Goal: Task Accomplishment & Management: Complete application form

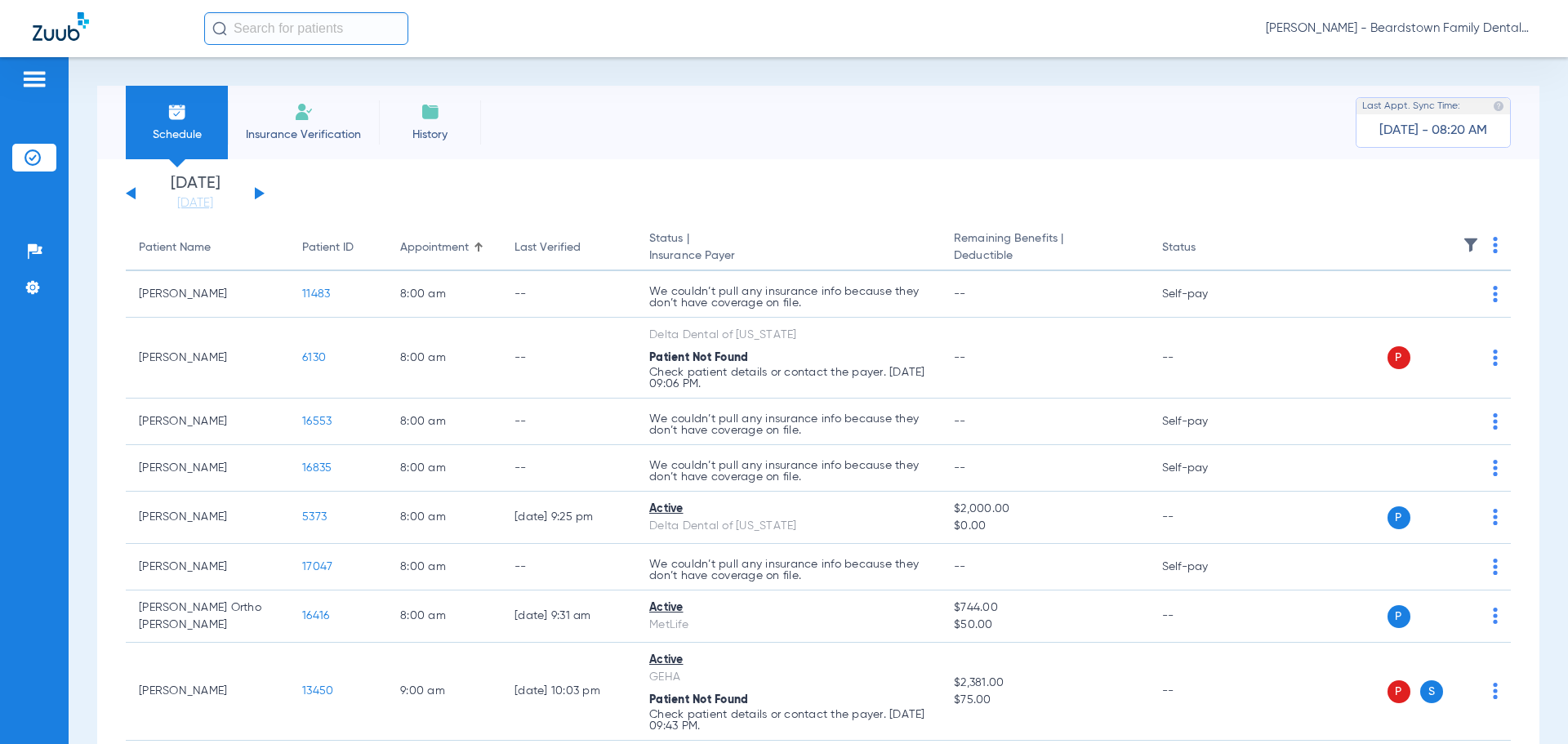
click at [301, 117] on img at bounding box center [303, 111] width 20 height 20
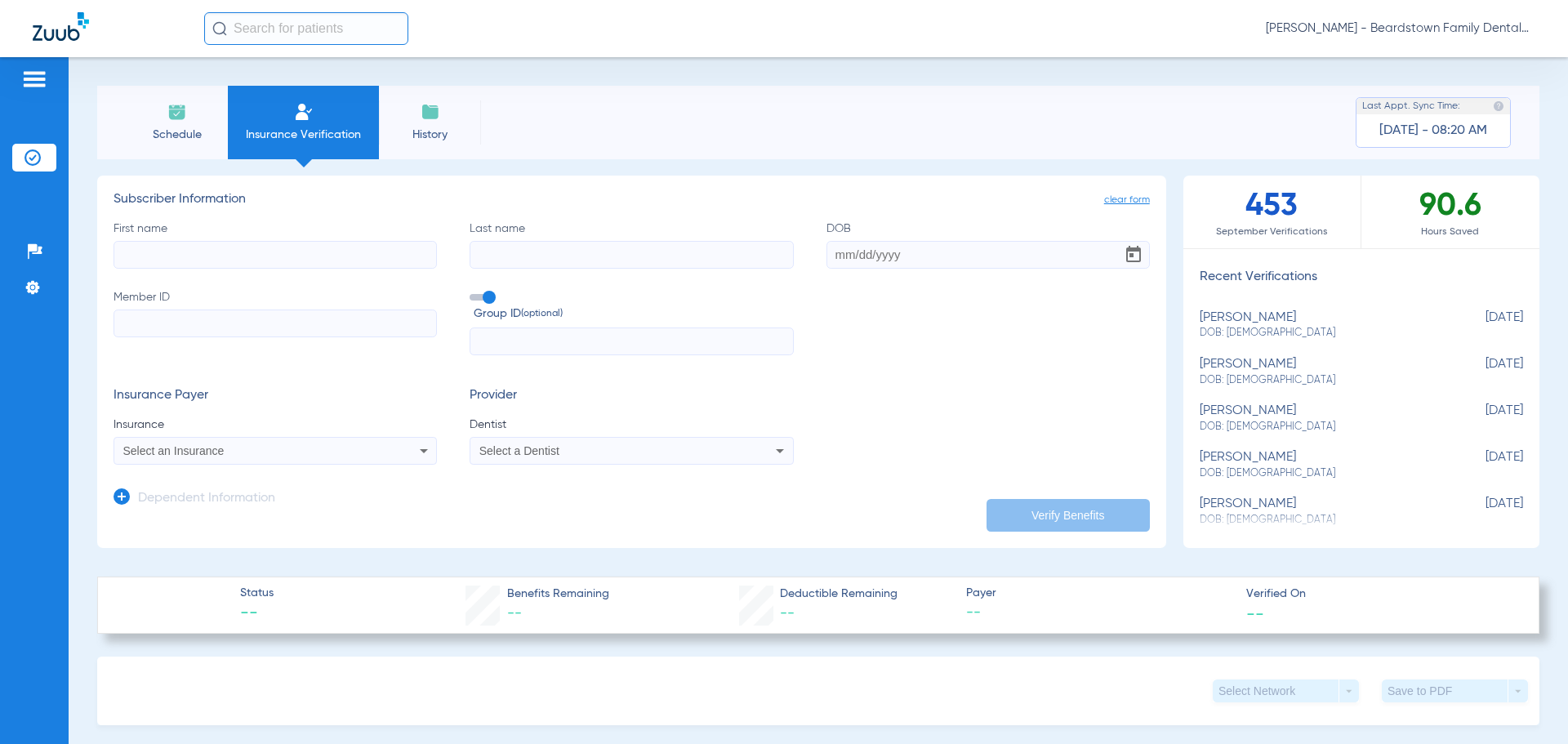
click at [333, 258] on input "First name" at bounding box center [276, 255] width 323 height 28
type input "[PERSON_NAME]"
click at [847, 255] on input "DOB Required" at bounding box center [988, 255] width 323 height 28
type input "[DATE]"
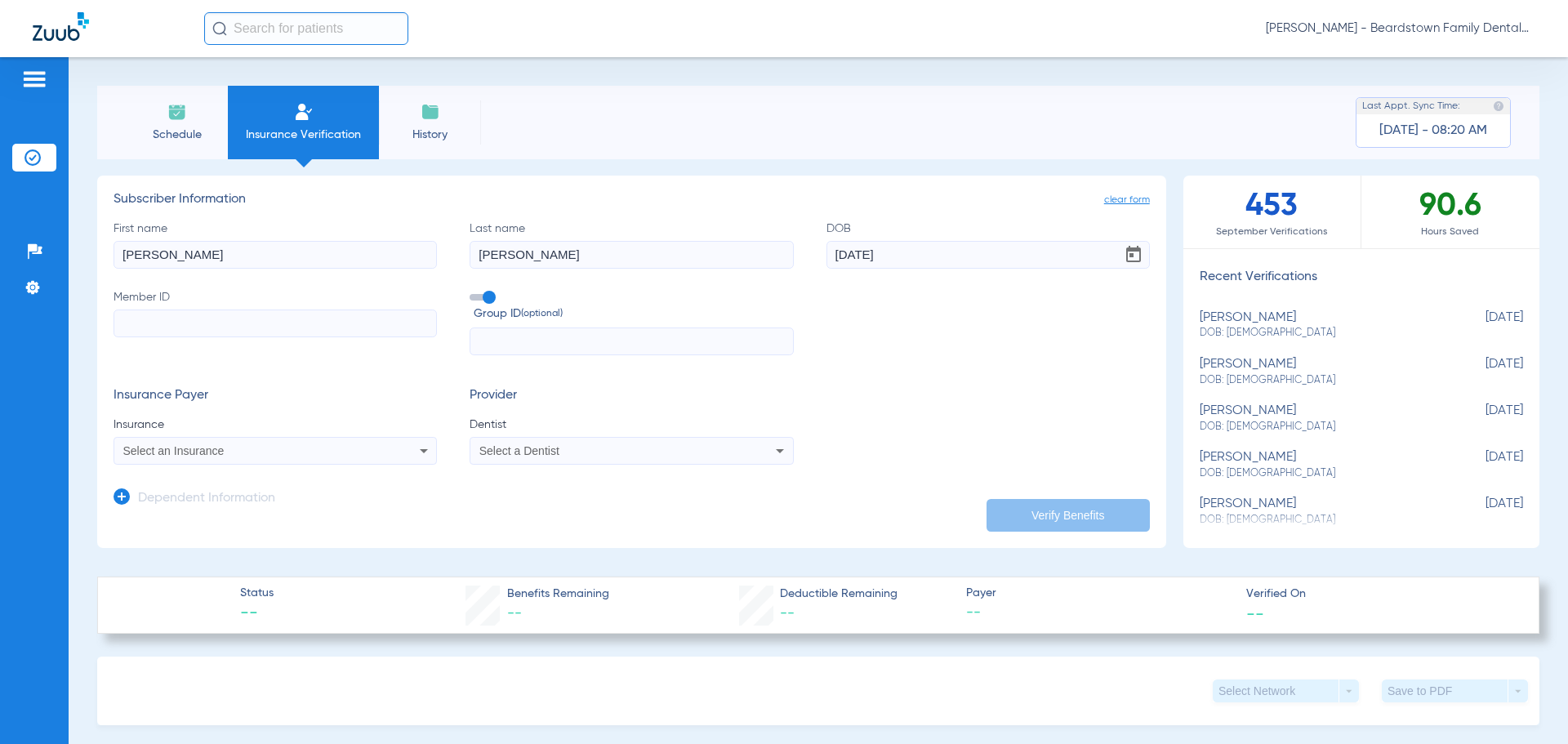
click at [348, 319] on input "Member ID" at bounding box center [276, 323] width 323 height 28
click at [143, 324] on input "Member ID Required" at bounding box center [276, 323] width 323 height 28
type input "00000700032"
click at [471, 296] on span at bounding box center [482, 297] width 24 height 7
click at [473, 291] on input "Group ID (optional)" at bounding box center [473, 291] width 0 height 0
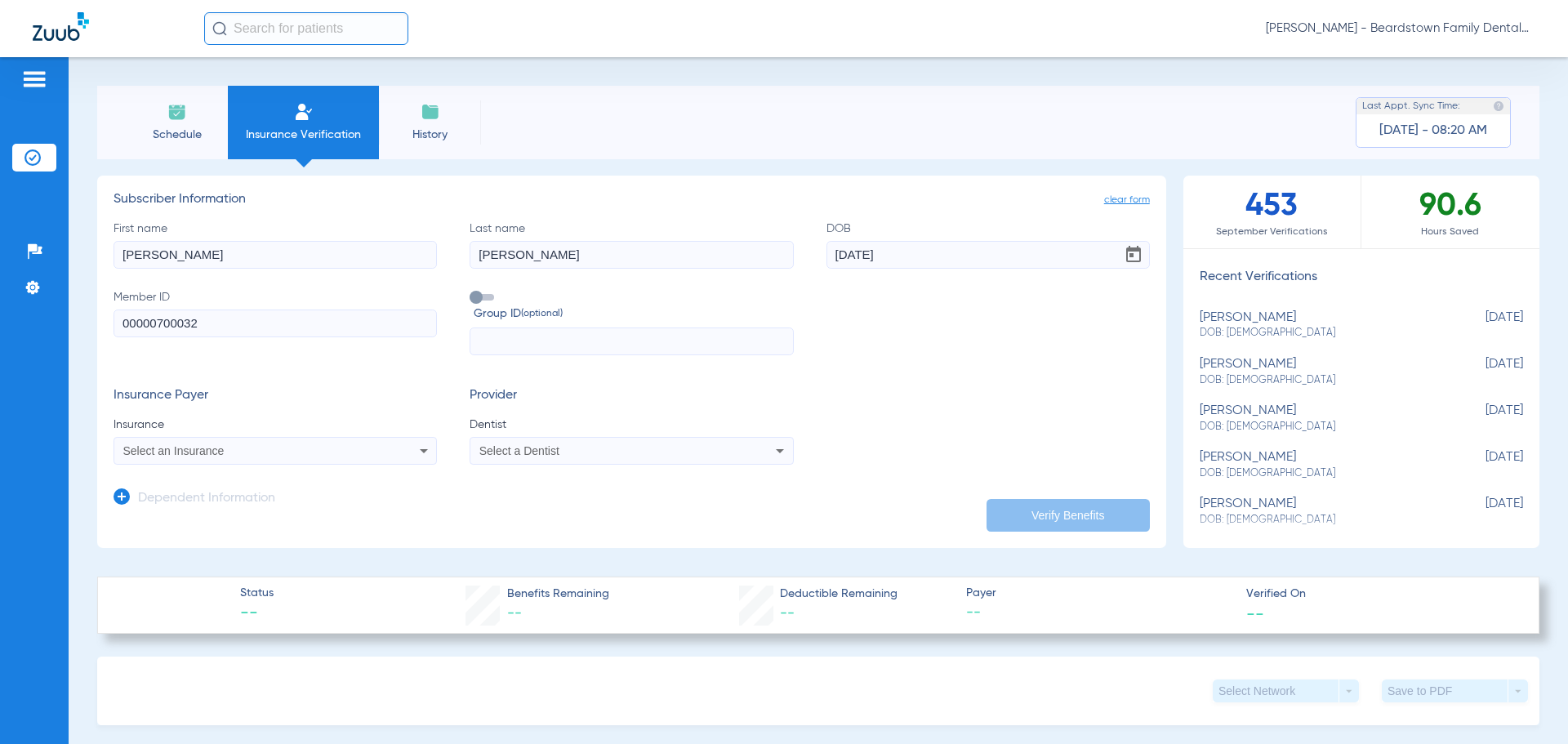
click at [299, 462] on mat-select "Select an Insurance" at bounding box center [276, 451] width 323 height 28
click at [424, 454] on icon at bounding box center [423, 450] width 20 height 20
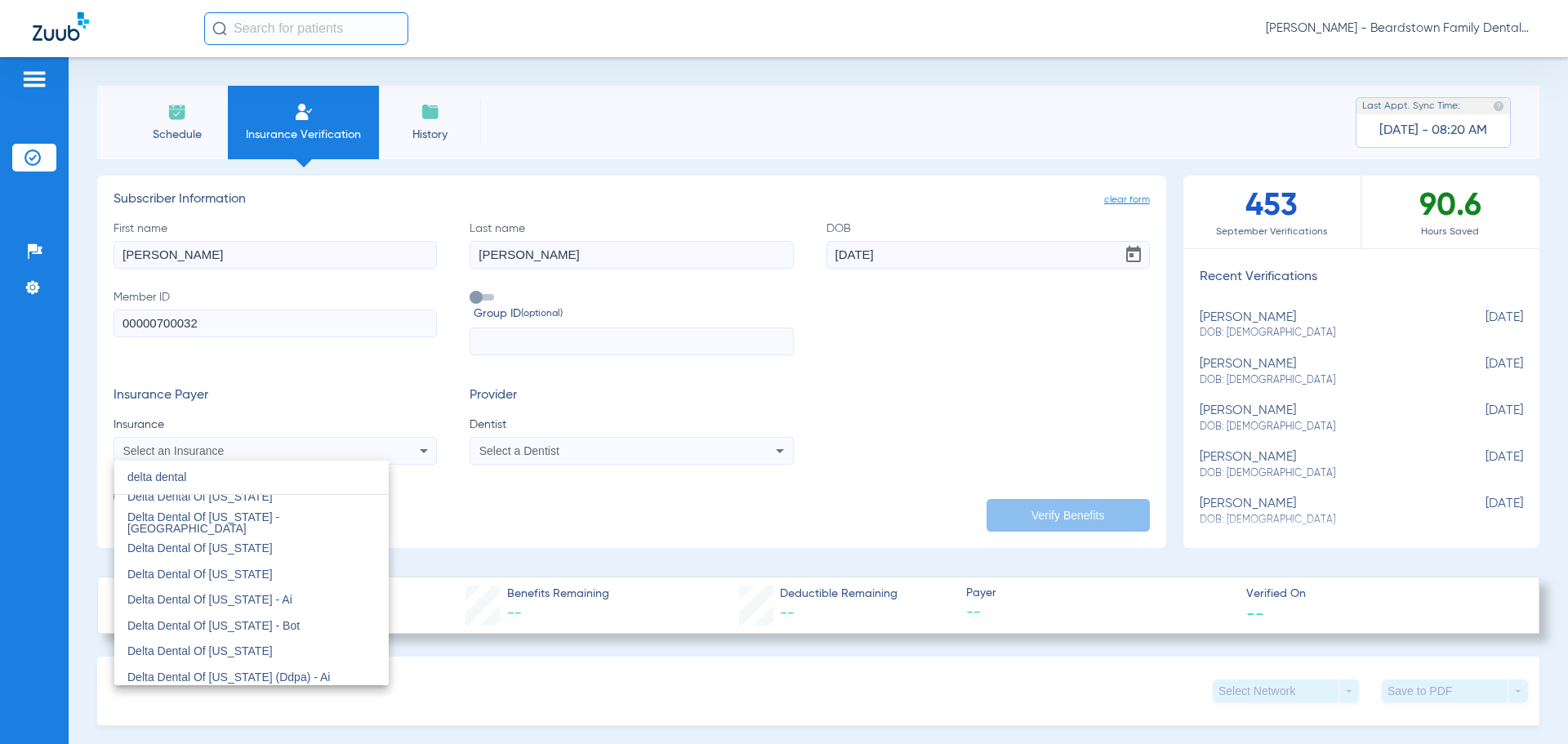
scroll to position [1633, 0]
type input "delta dental"
click at [234, 548] on span "Delta Dental Of [US_STATE]" at bounding box center [200, 547] width 145 height 13
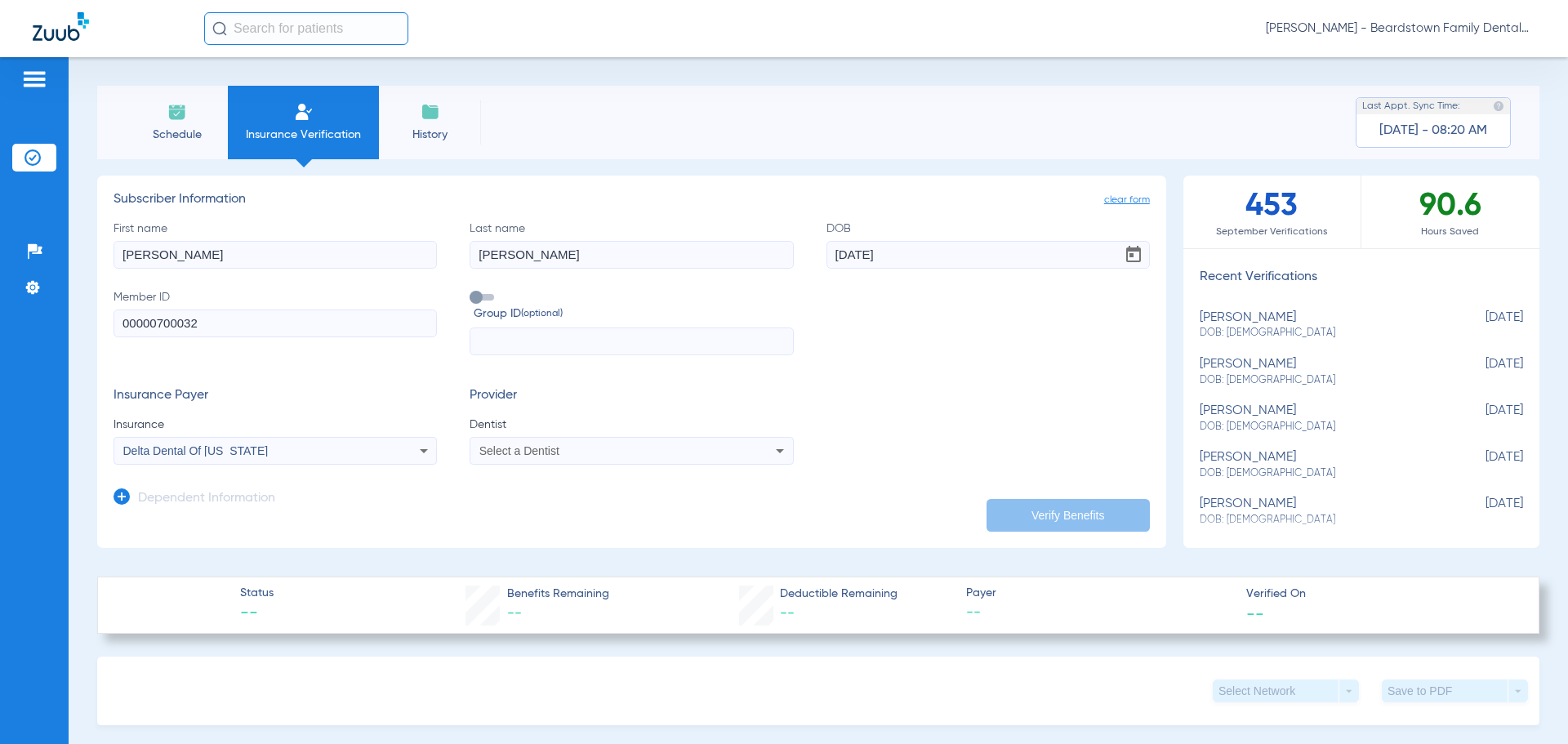
click at [753, 453] on div "Select a Dentist" at bounding box center [631, 450] width 322 height 20
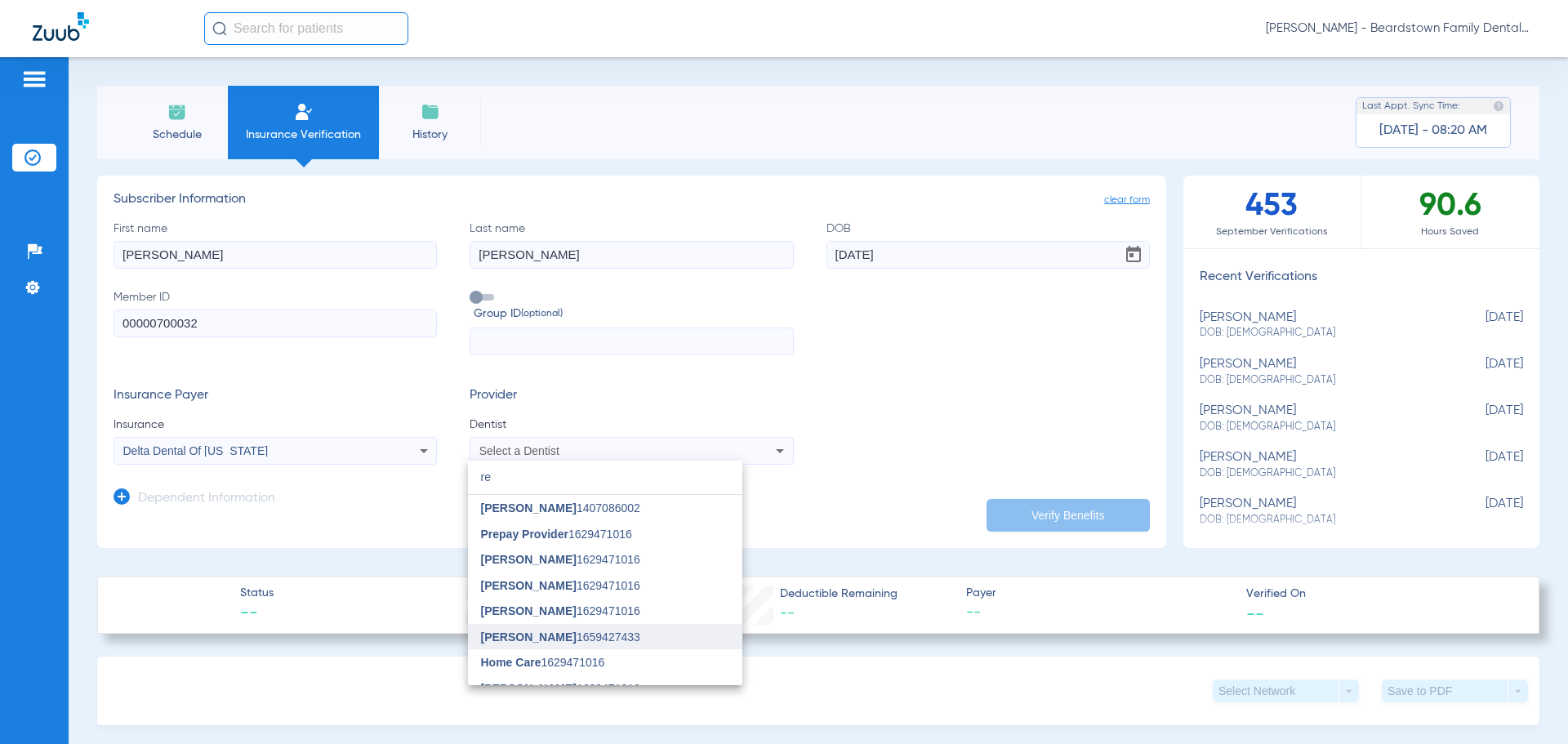
type input "re"
click at [555, 636] on span "[PERSON_NAME]" at bounding box center [528, 636] width 96 height 13
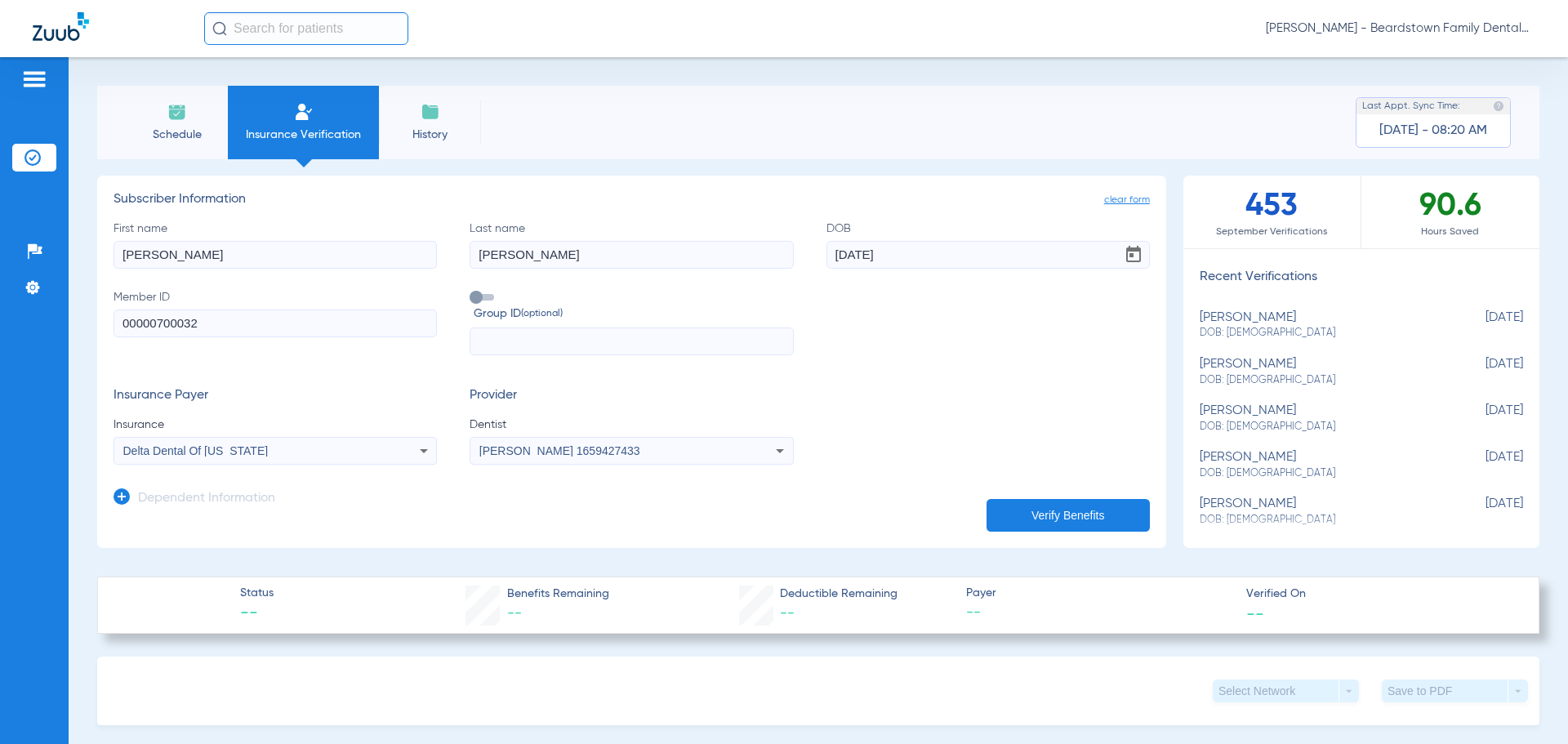
click at [1055, 515] on button "Verify Benefits" at bounding box center [1068, 515] width 163 height 33
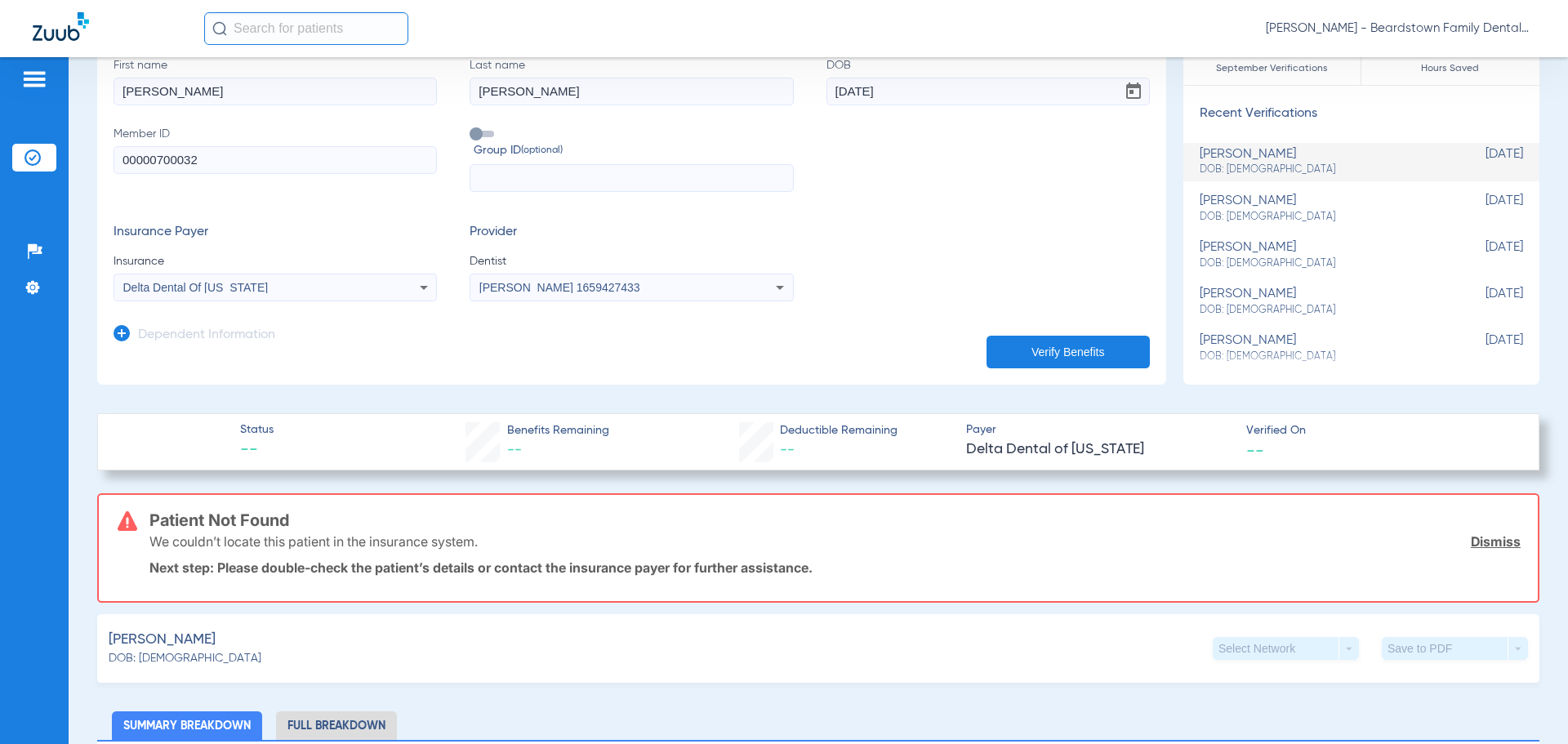
scroll to position [0, 0]
